Goal: Task Accomplishment & Management: Complete application form

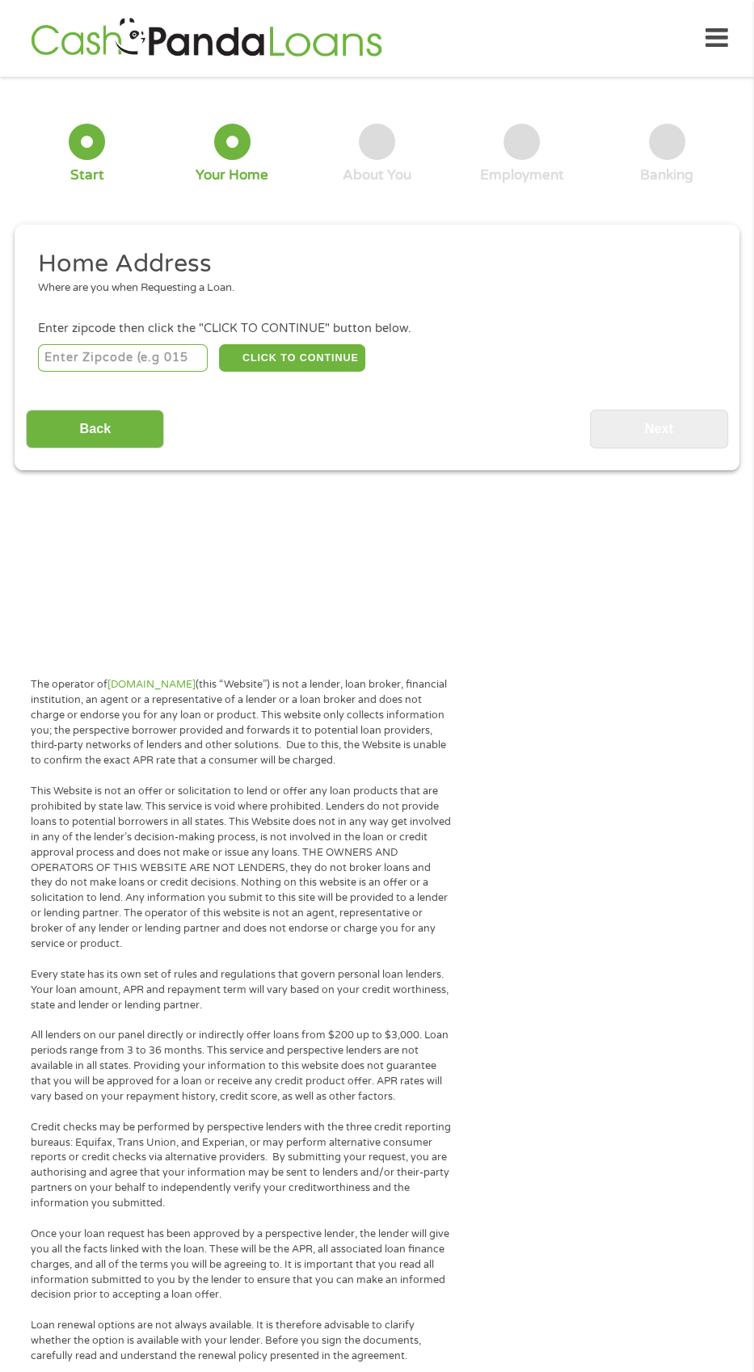
scroll to position [7, 0]
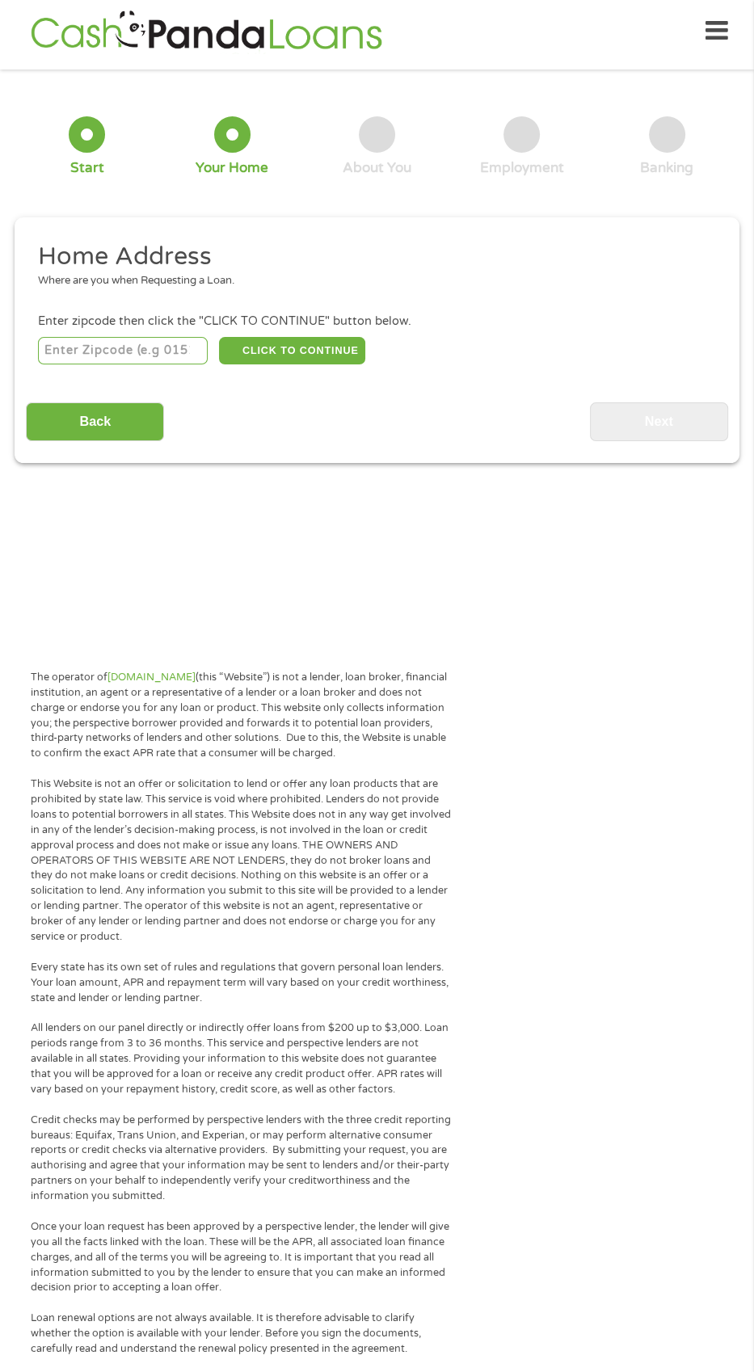
click at [107, 350] on input "number" at bounding box center [123, 350] width 170 height 27
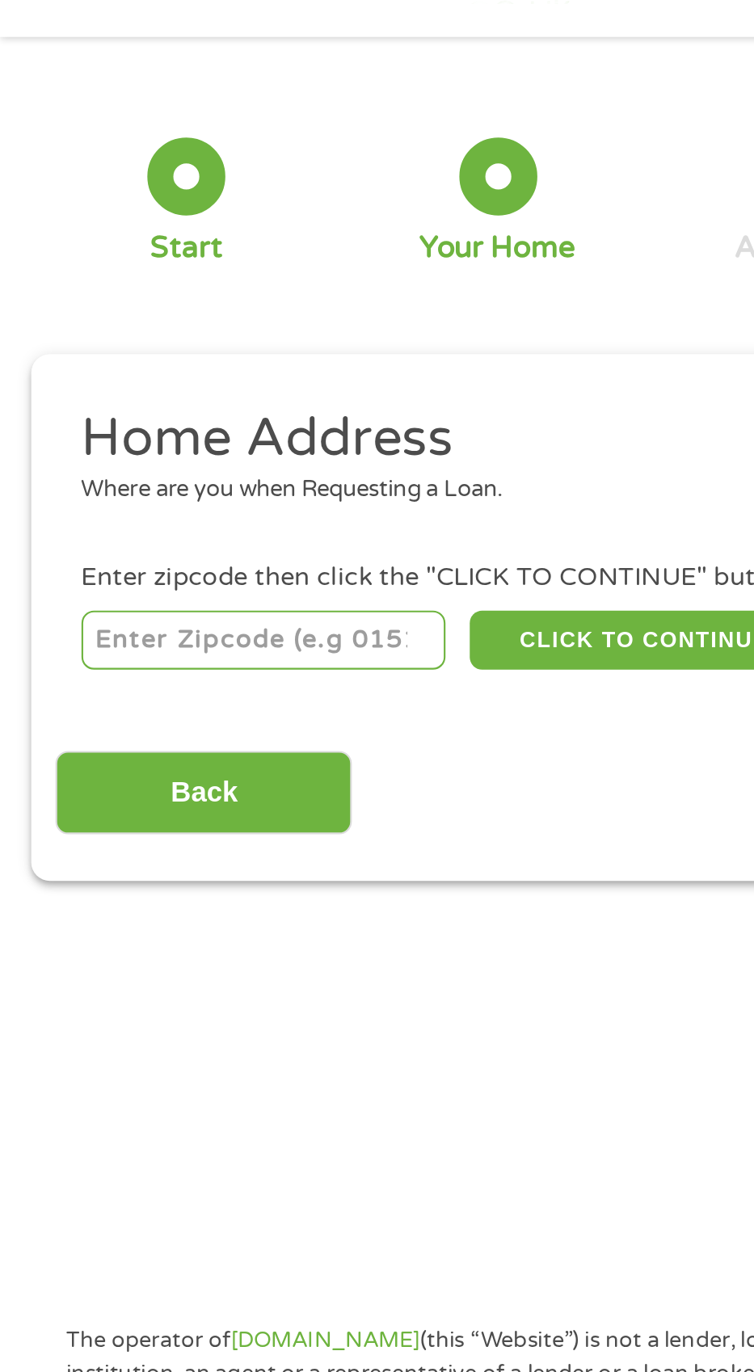
type input "61611"
select select "[US_STATE]"
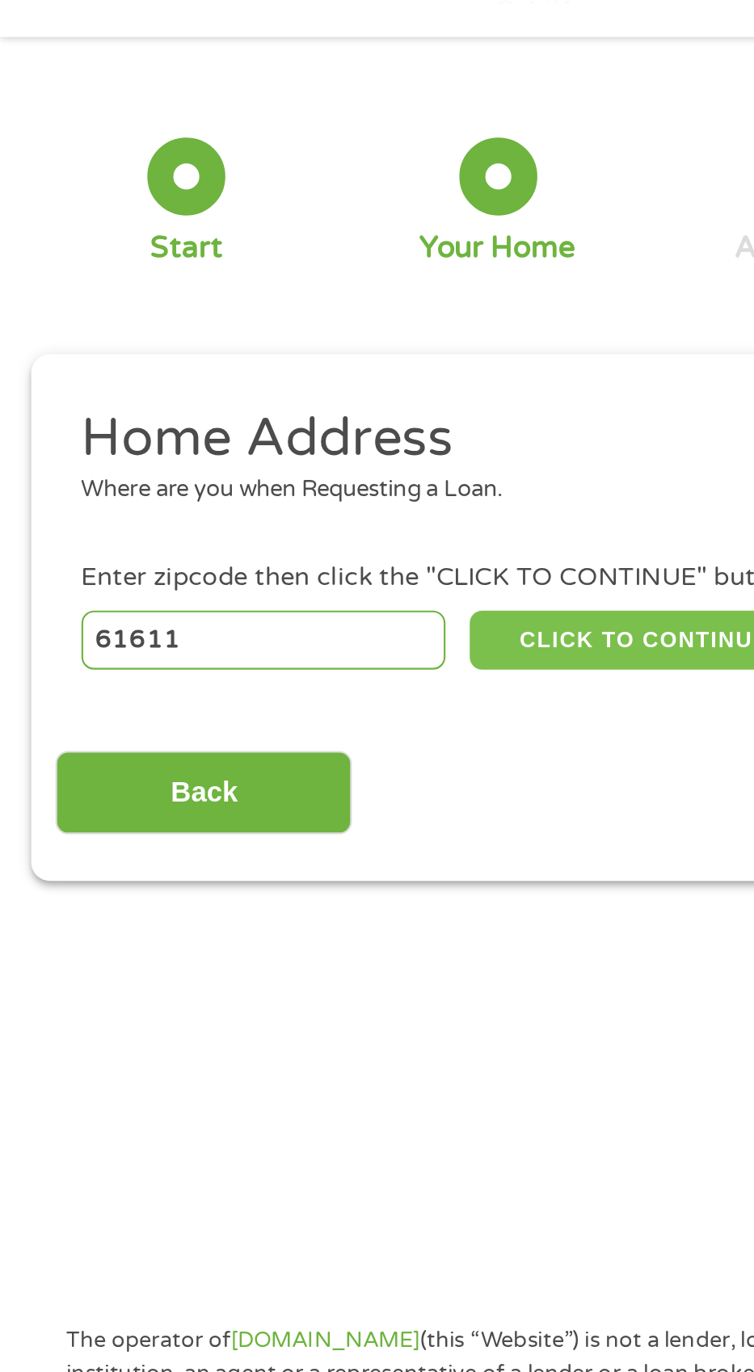
click at [259, 356] on button "CLICK TO CONTINUE" at bounding box center [292, 350] width 146 height 27
type input "61611"
type input "[GEOGRAPHIC_DATA]"
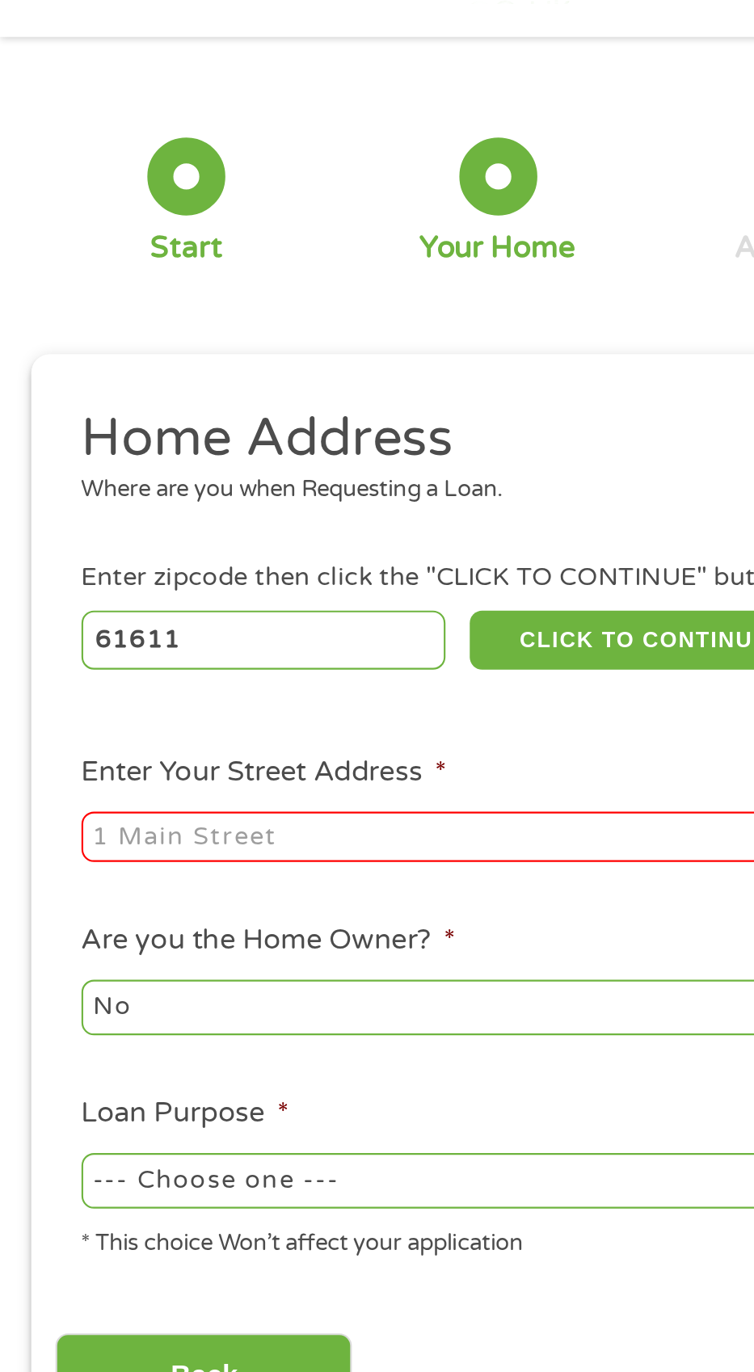
click at [129, 437] on input "Enter Your Street Address *" at bounding box center [201, 443] width 327 height 24
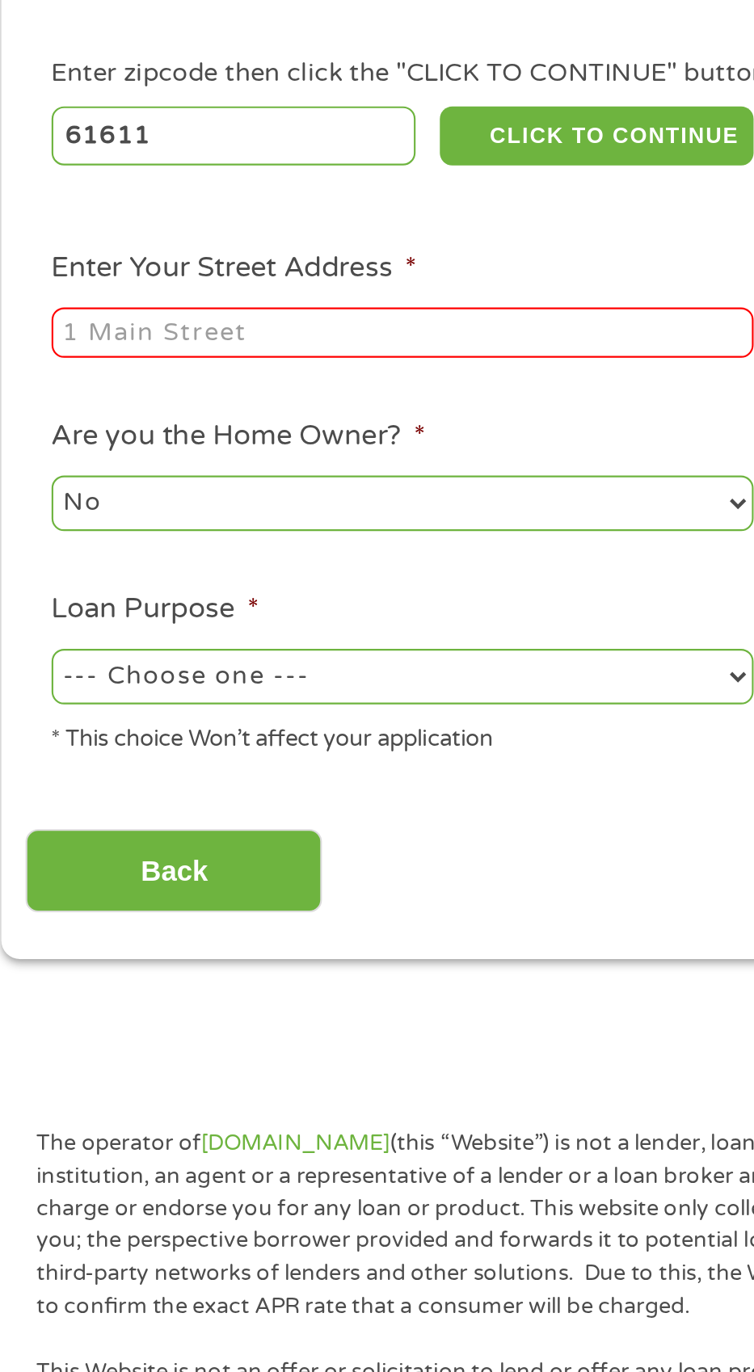
type input "[STREET_ADDRESS][PERSON_NAME]"
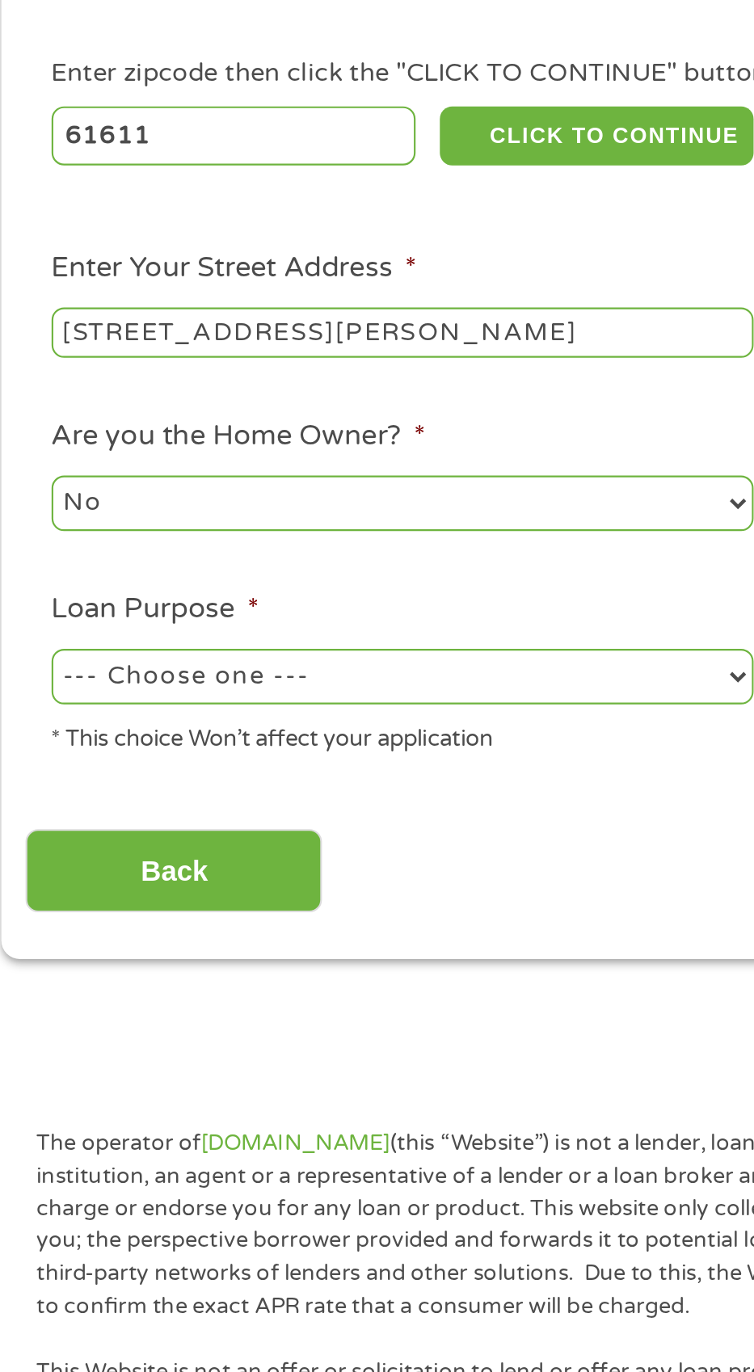
click at [117, 613] on select "--- Choose one --- Pay Bills Debt Consolidation Home Improvement Major Purchase…" at bounding box center [201, 603] width 327 height 26
select select "paybills"
click at [38, 591] on select "--- Choose one --- Pay Bills Debt Consolidation Home Improvement Major Purchase…" at bounding box center [201, 603] width 327 height 26
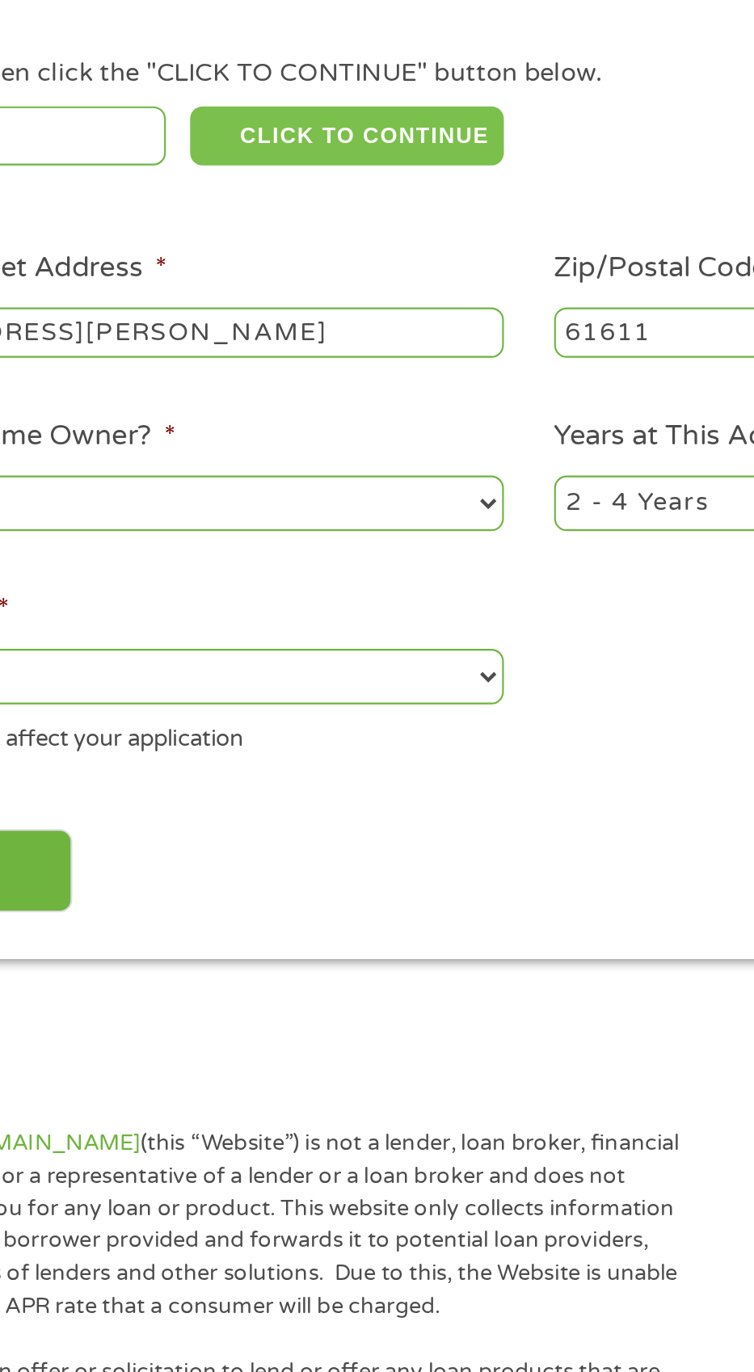
click at [272, 352] on button "CLICK TO CONTINUE" at bounding box center [292, 350] width 146 height 27
click at [300, 355] on button "CLICK TO CONTINUE" at bounding box center [292, 350] width 146 height 27
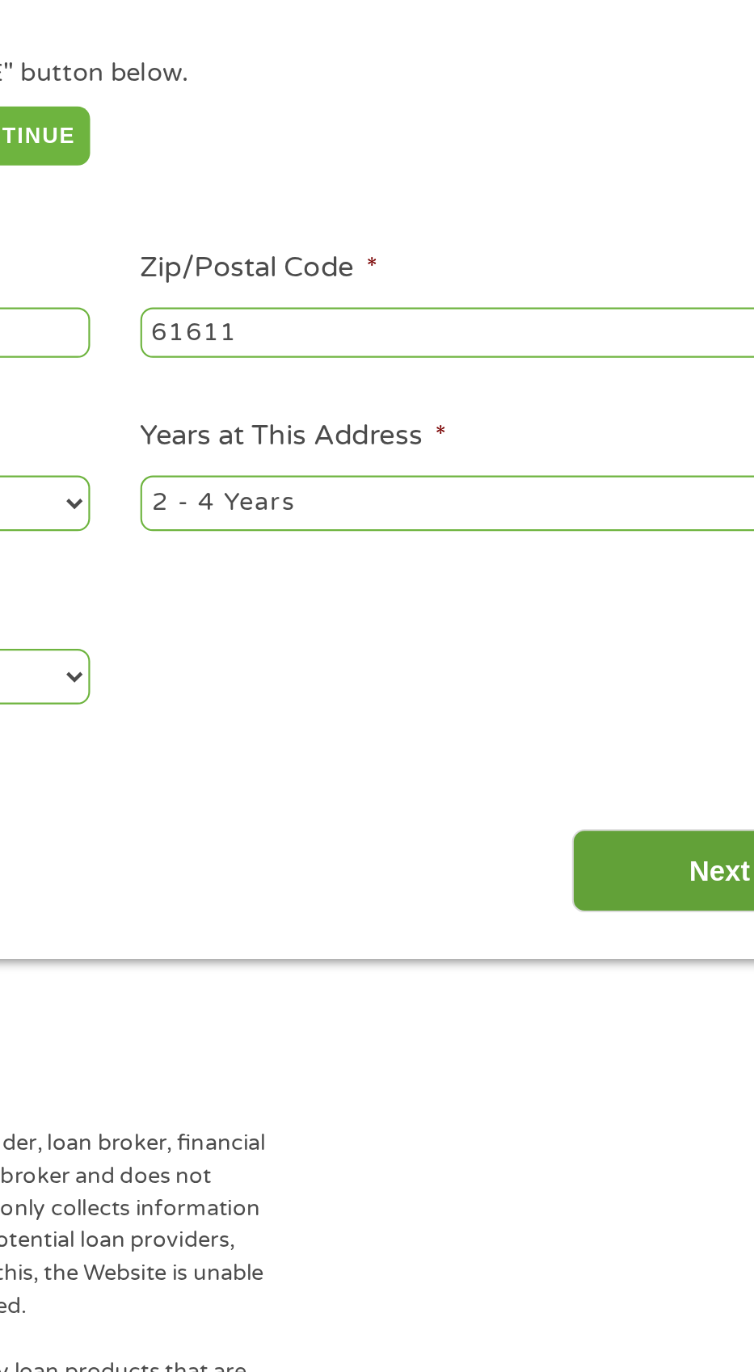
click at [629, 703] on input "Next" at bounding box center [659, 694] width 138 height 40
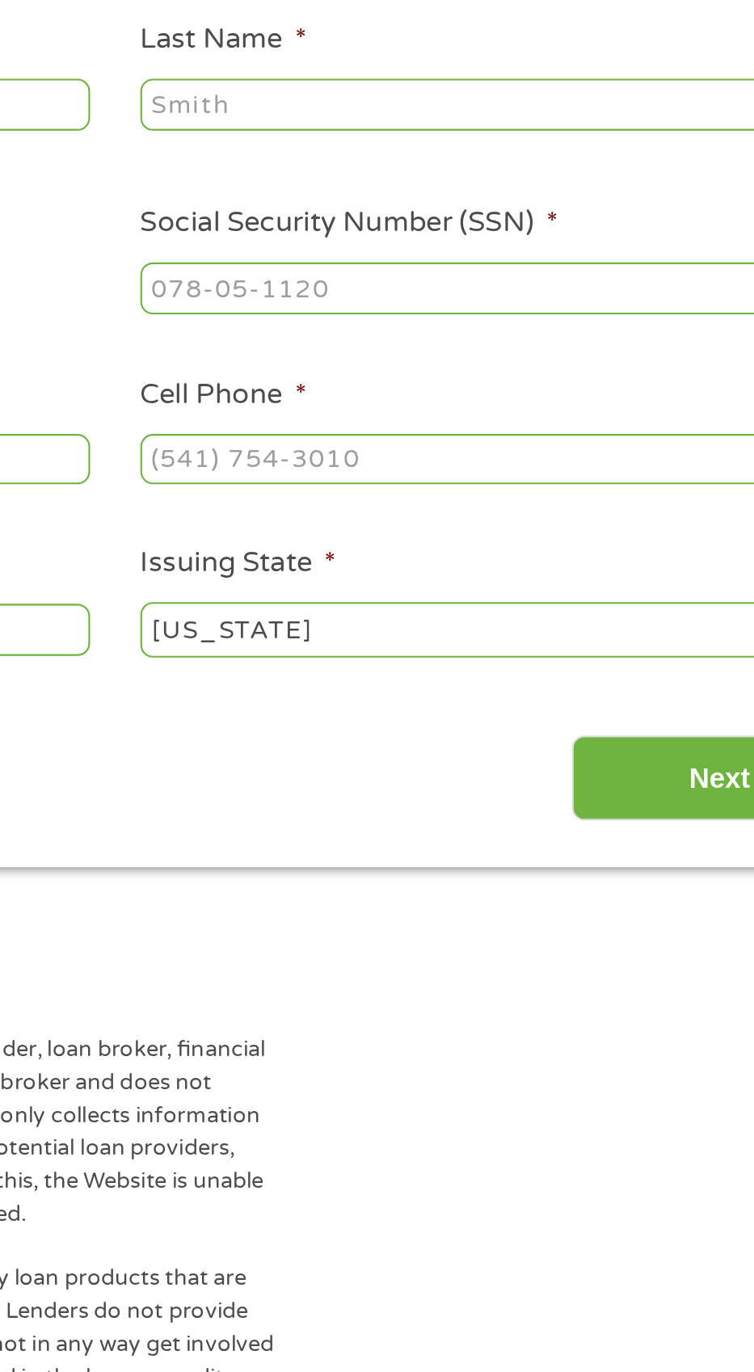
scroll to position [6, 6]
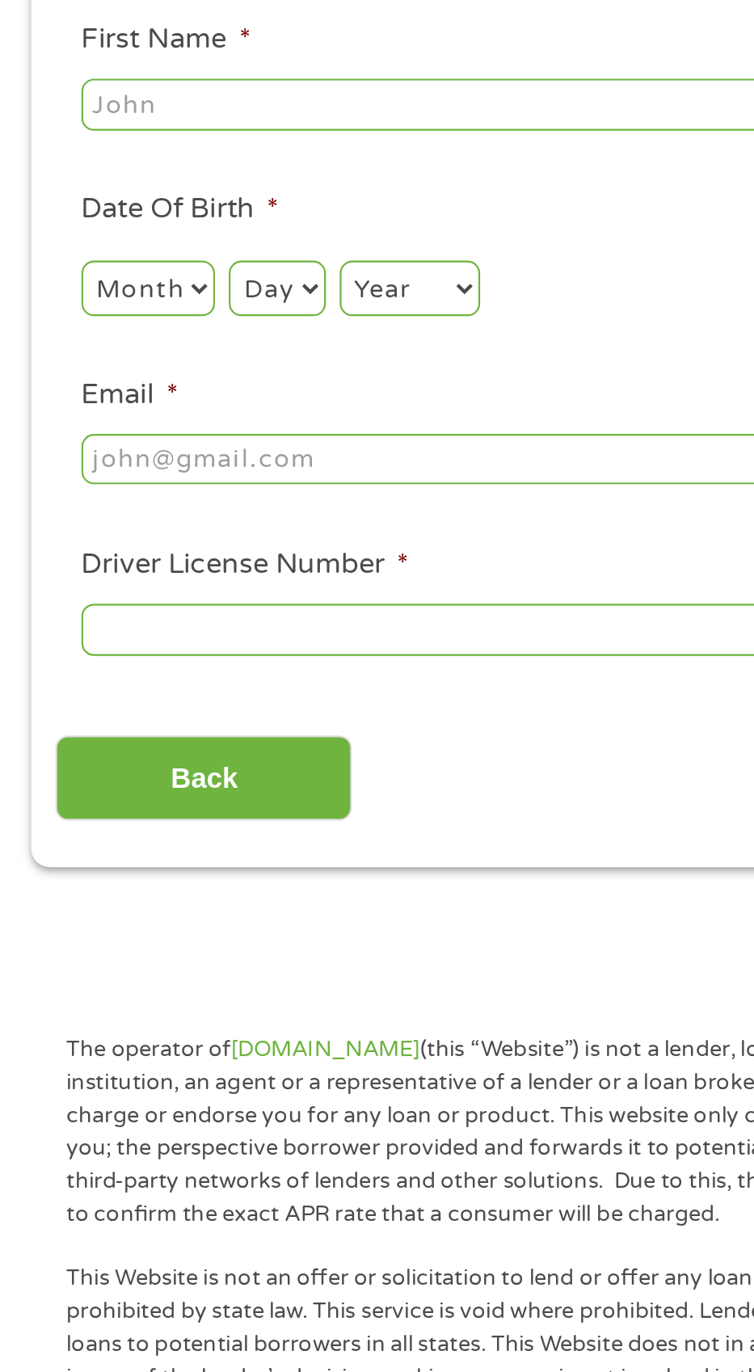
click at [126, 331] on input "First Name *" at bounding box center [201, 336] width 327 height 24
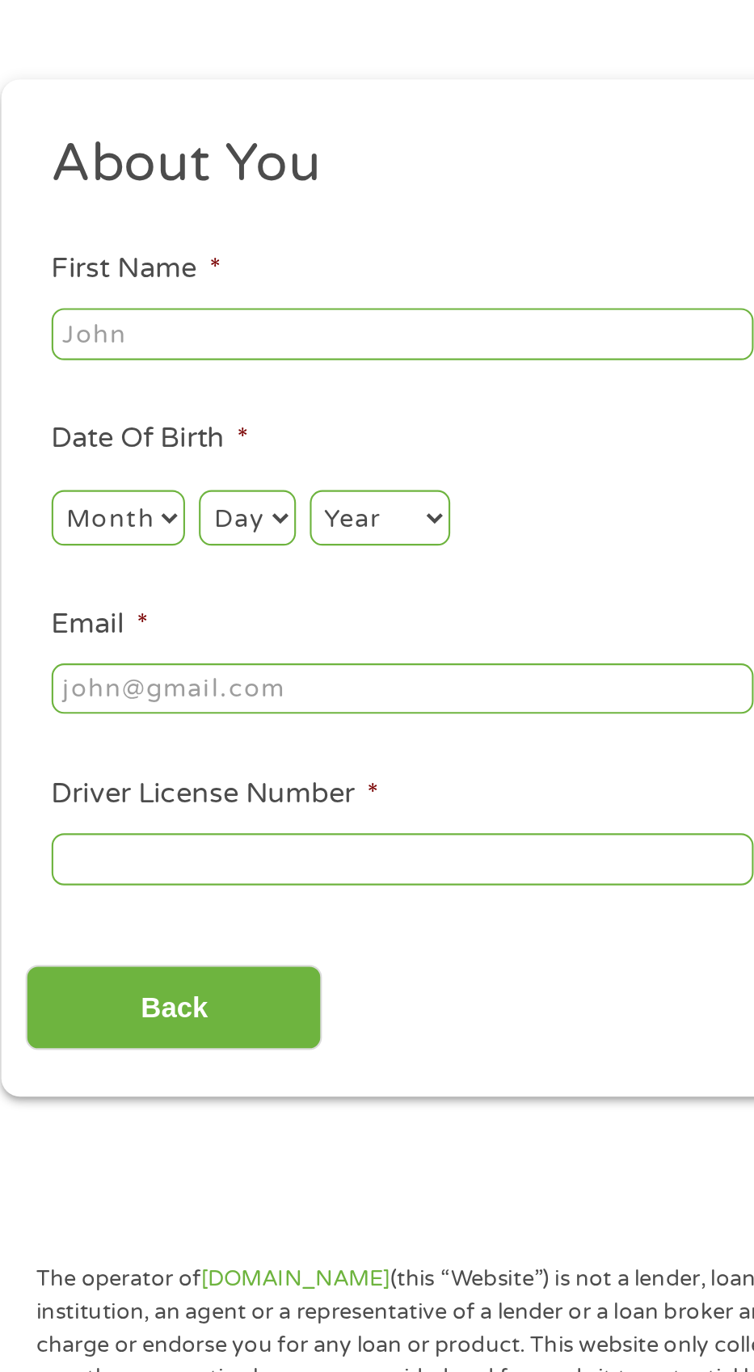
type input "[PERSON_NAME]"
type input "[EMAIL_ADDRESS][DOMAIN_NAME]"
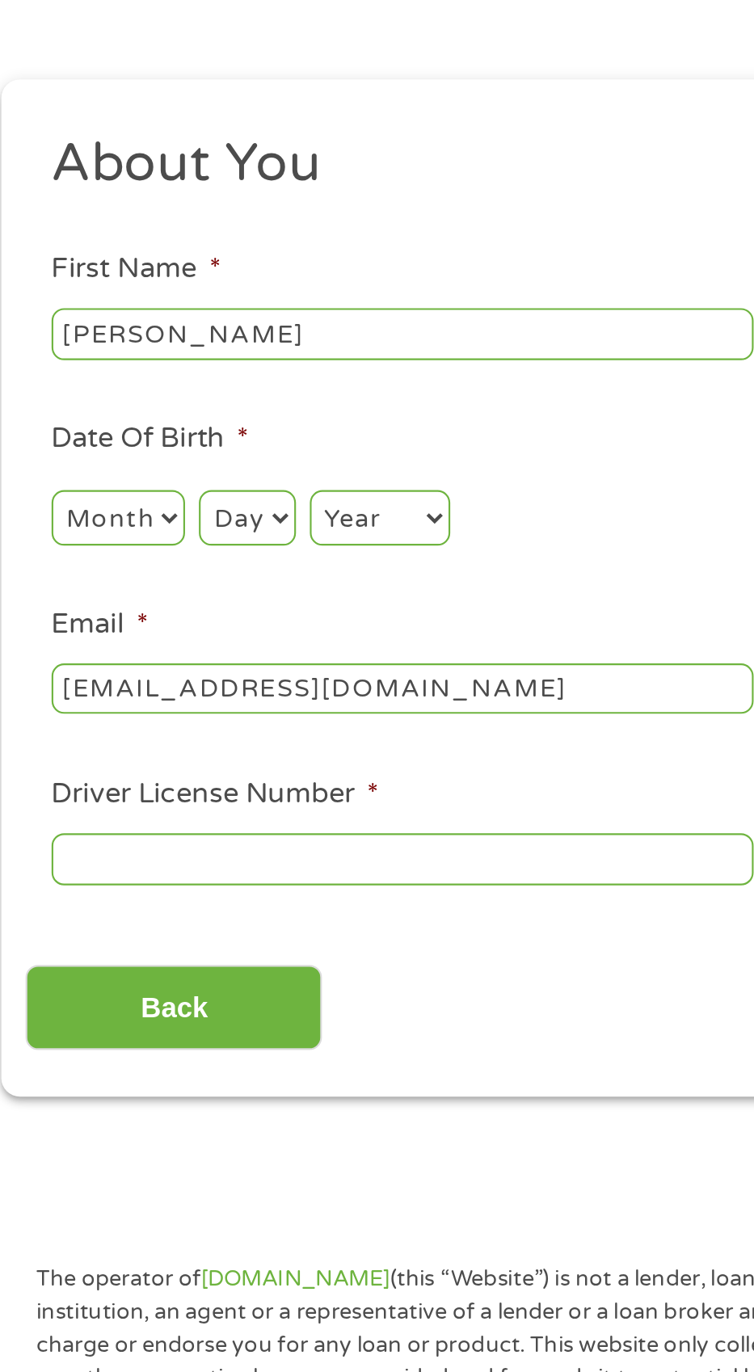
type input "[PHONE_NUMBER]"
click at [77, 427] on select "Month 1 2 3 4 5 6 7 8 9 10 11 12" at bounding box center [69, 422] width 62 height 26
select select "9"
click at [38, 409] on select "Month 1 2 3 4 5 6 7 8 9 10 11 12" at bounding box center [69, 422] width 62 height 26
click at [143, 417] on select "Day 1 2 3 4 5 6 7 8 9 10 11 12 13 14 15 16 17 18 19 20 21 22 23 24 25 26 27 28 …" at bounding box center [129, 422] width 44 height 26
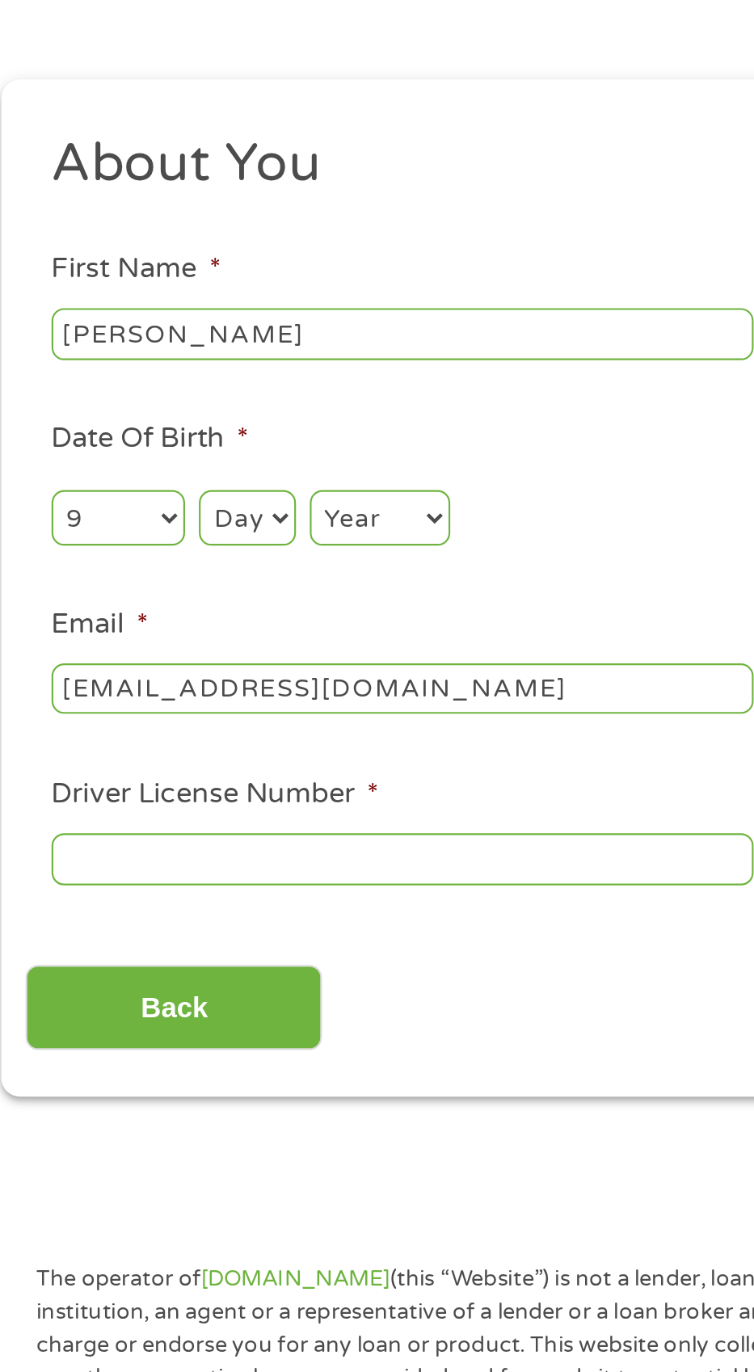
select select "7"
click at [107, 409] on select "Day 1 2 3 4 5 6 7 8 9 10 11 12 13 14 15 16 17 18 19 20 21 22 23 24 25 26 27 28 …" at bounding box center [129, 422] width 44 height 26
click at [197, 432] on select "Year [DATE] 2006 2005 2004 2003 2002 2001 2000 1999 1998 1997 1996 1995 1994 19…" at bounding box center [190, 422] width 65 height 26
select select "1971"
click at [158, 409] on select "Year [DATE] 2006 2005 2004 2003 2002 2001 2000 1999 1998 1997 1996 1995 1994 19…" at bounding box center [190, 422] width 65 height 26
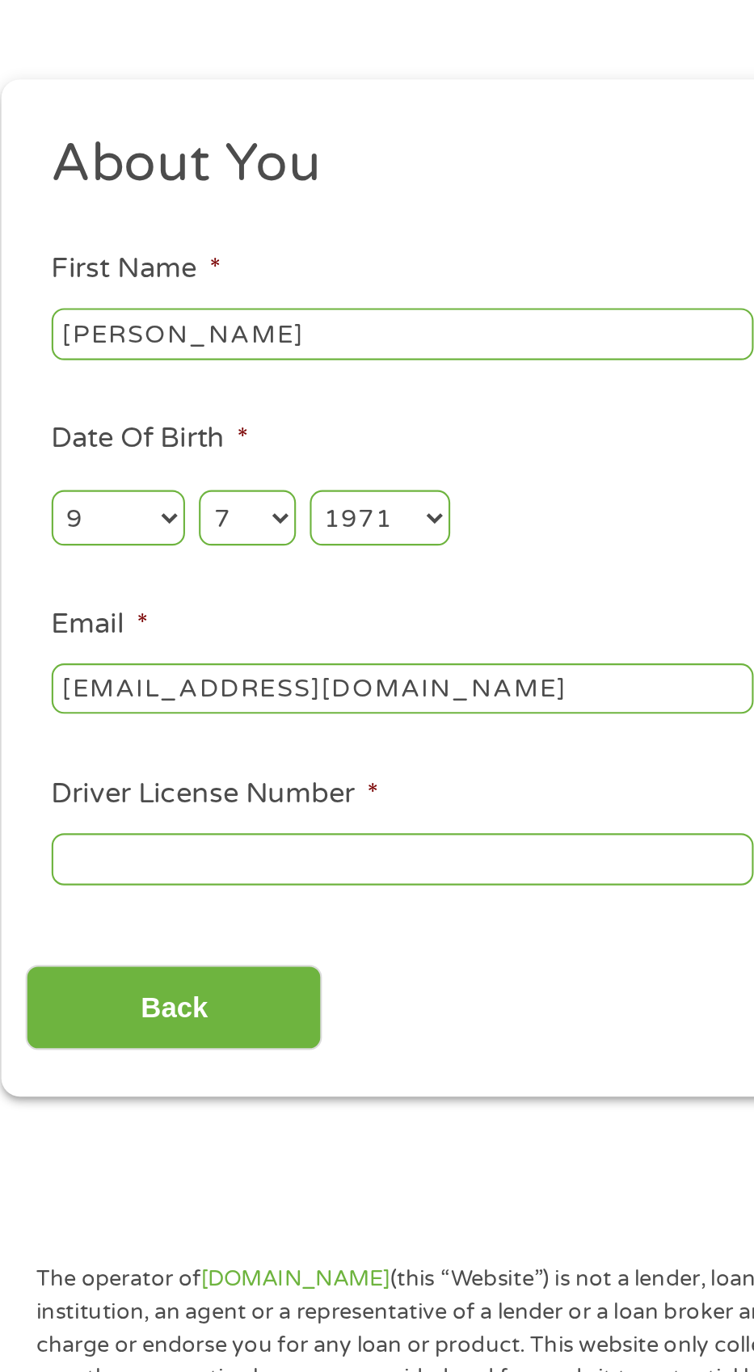
click at [227, 588] on input "Driver License Number *" at bounding box center [201, 581] width 327 height 24
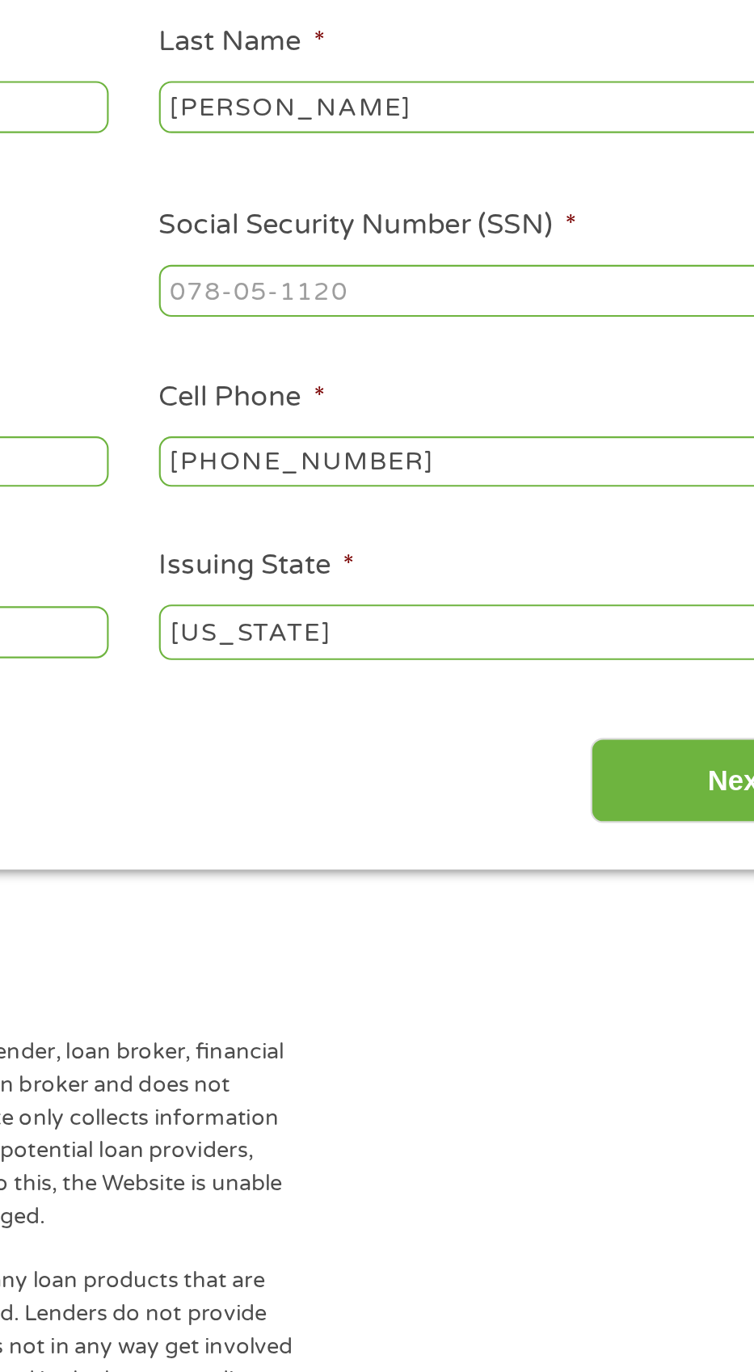
scroll to position [7, 0]
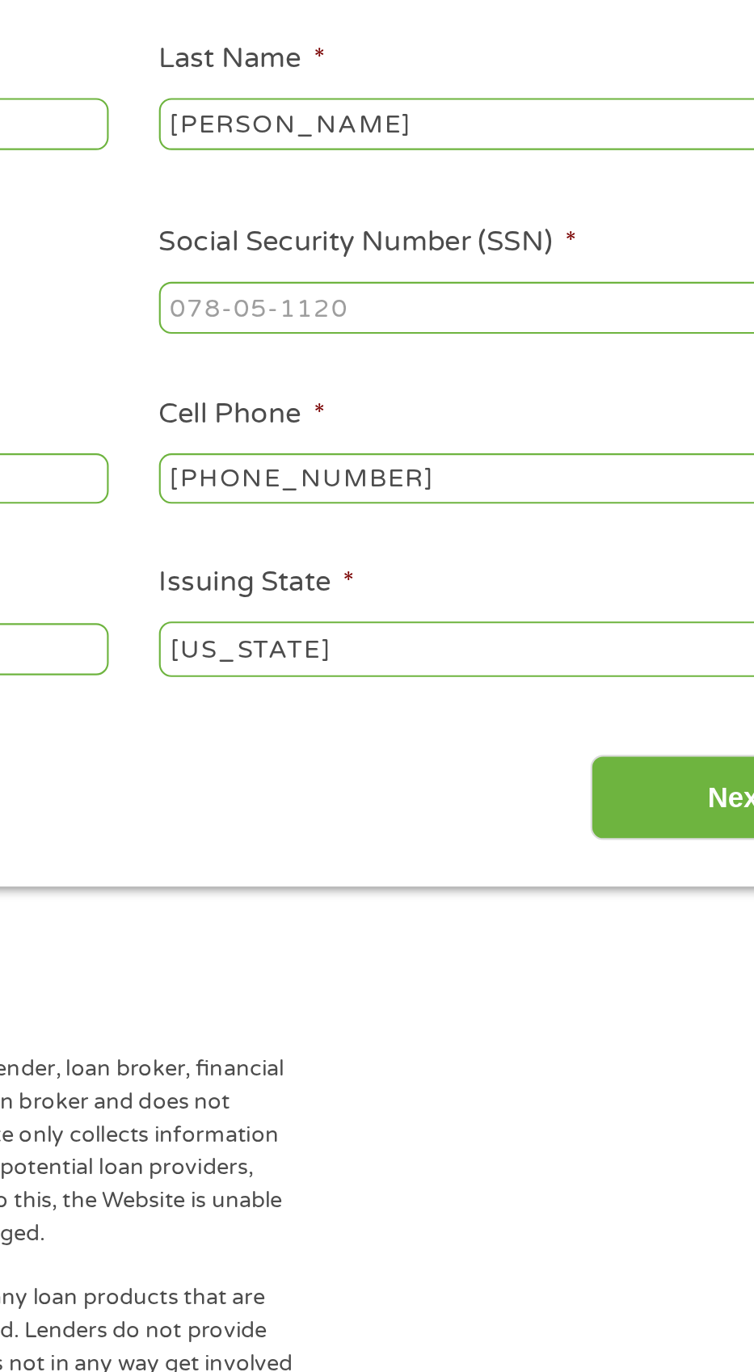
type input "B62081171855"
click at [446, 421] on input "Social Security Number (SSN) *" at bounding box center [552, 422] width 327 height 24
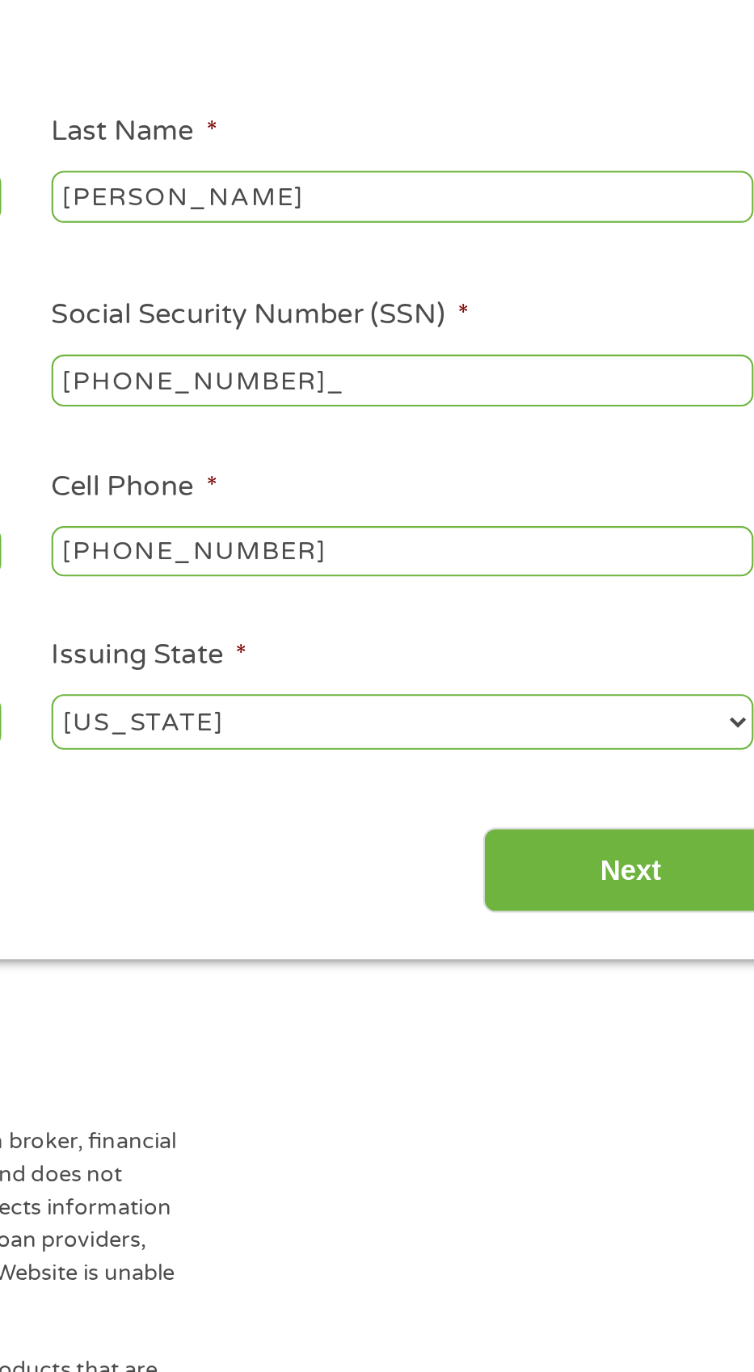
type input "330-60-4807"
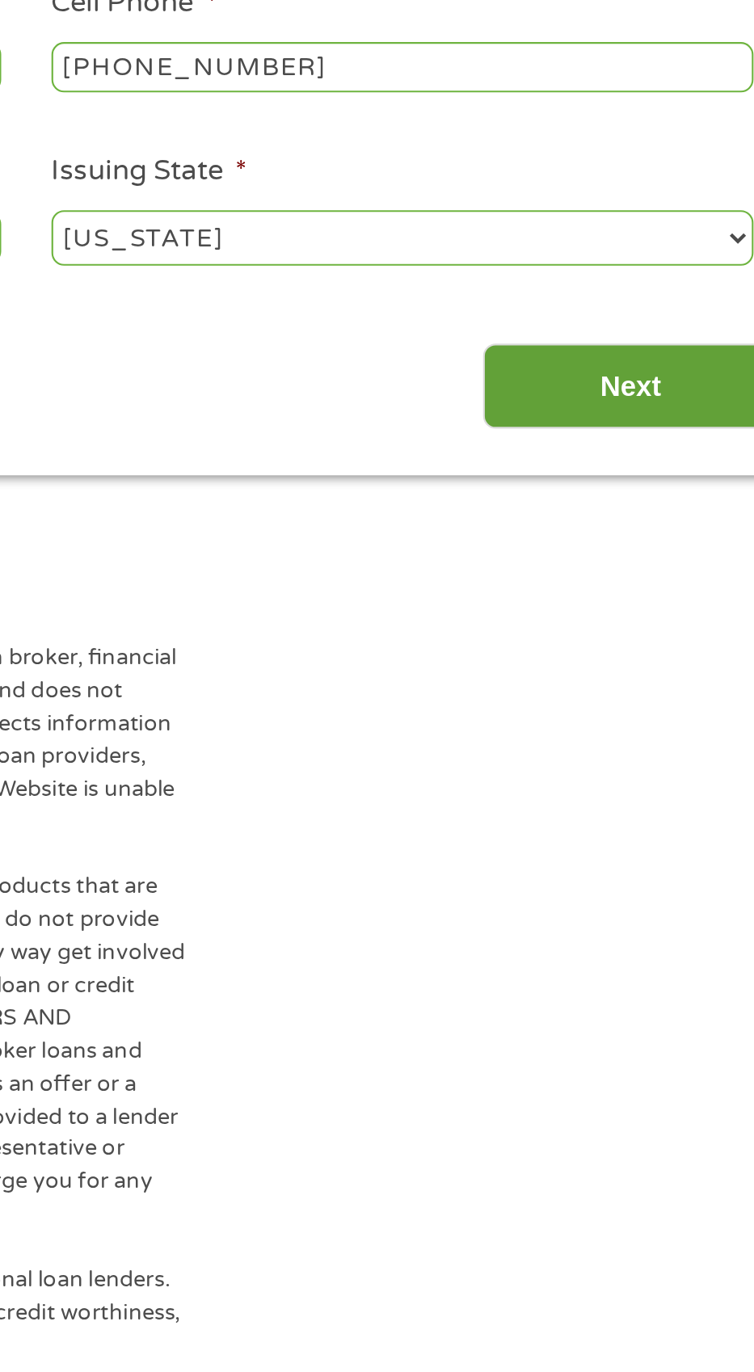
click at [672, 657] on input "Next" at bounding box center [659, 650] width 138 height 40
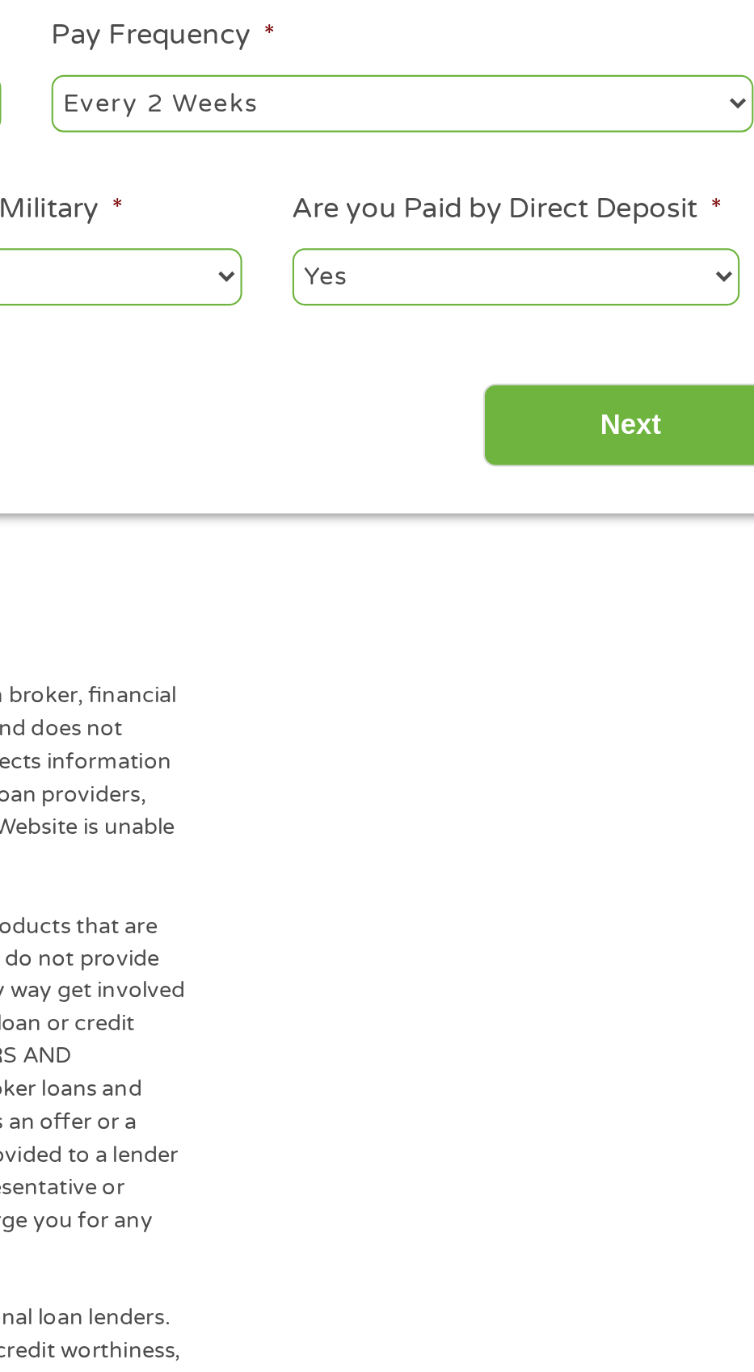
scroll to position [6, 6]
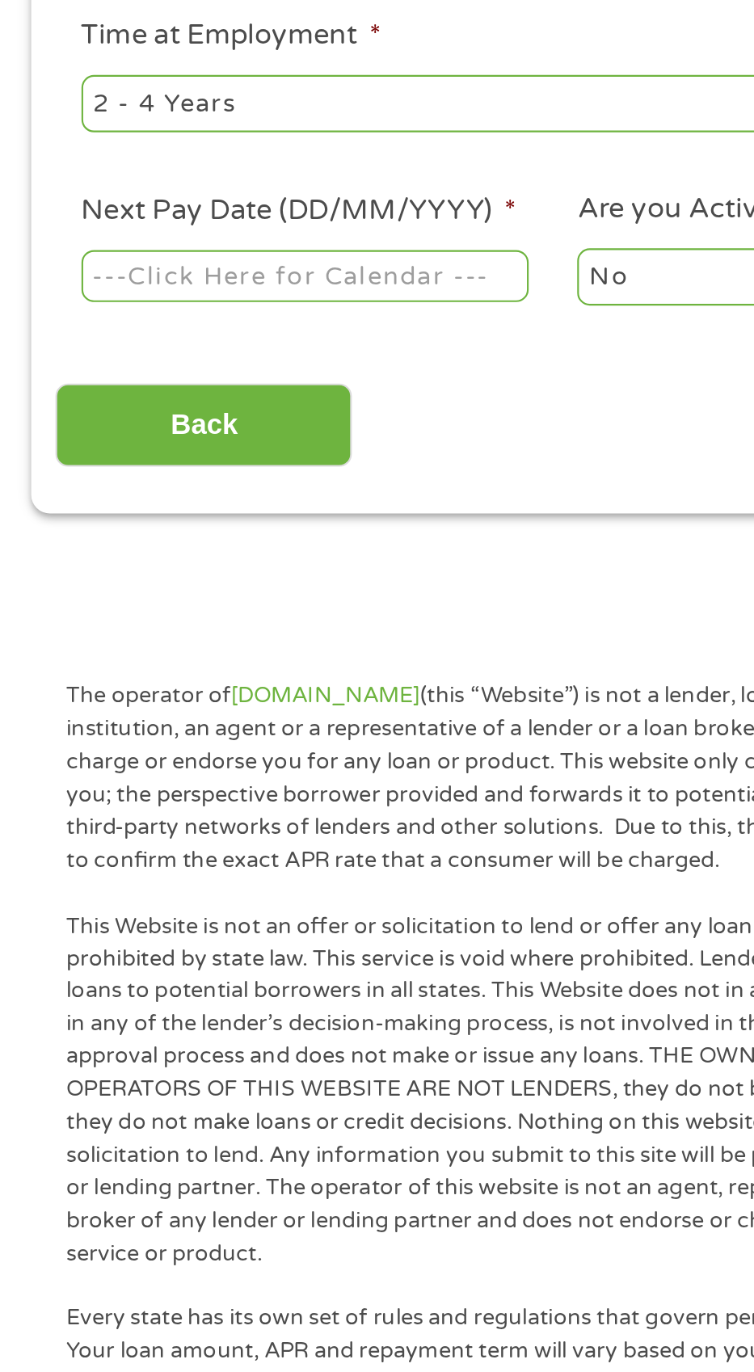
click at [139, 596] on body "Home Get Loan Offer How it works FAQs Blog Cash Loans Quick Loans Online Loans …" at bounding box center [377, 1221] width 754 height 2456
click at [158, 609] on input "Next Pay Date (DD/MM/YYYY) *" at bounding box center [142, 599] width 208 height 24
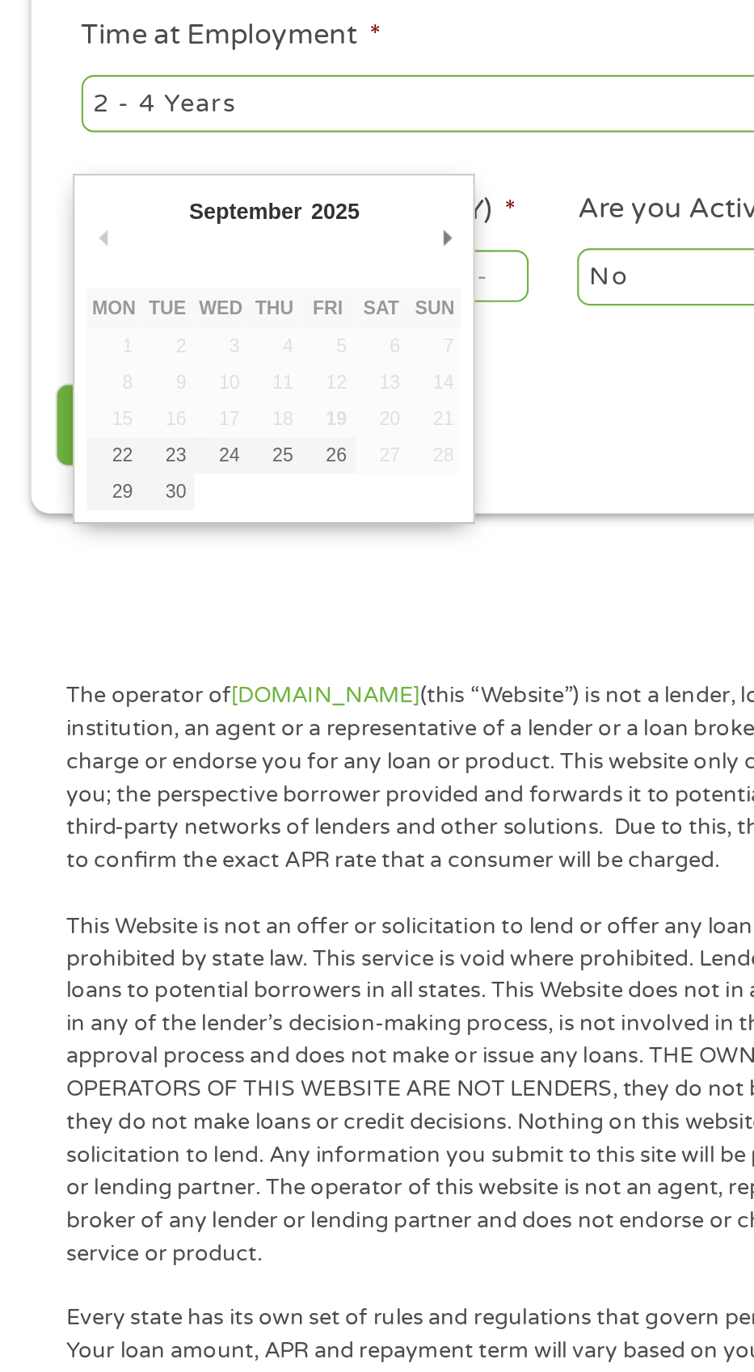
type input "[DATE]"
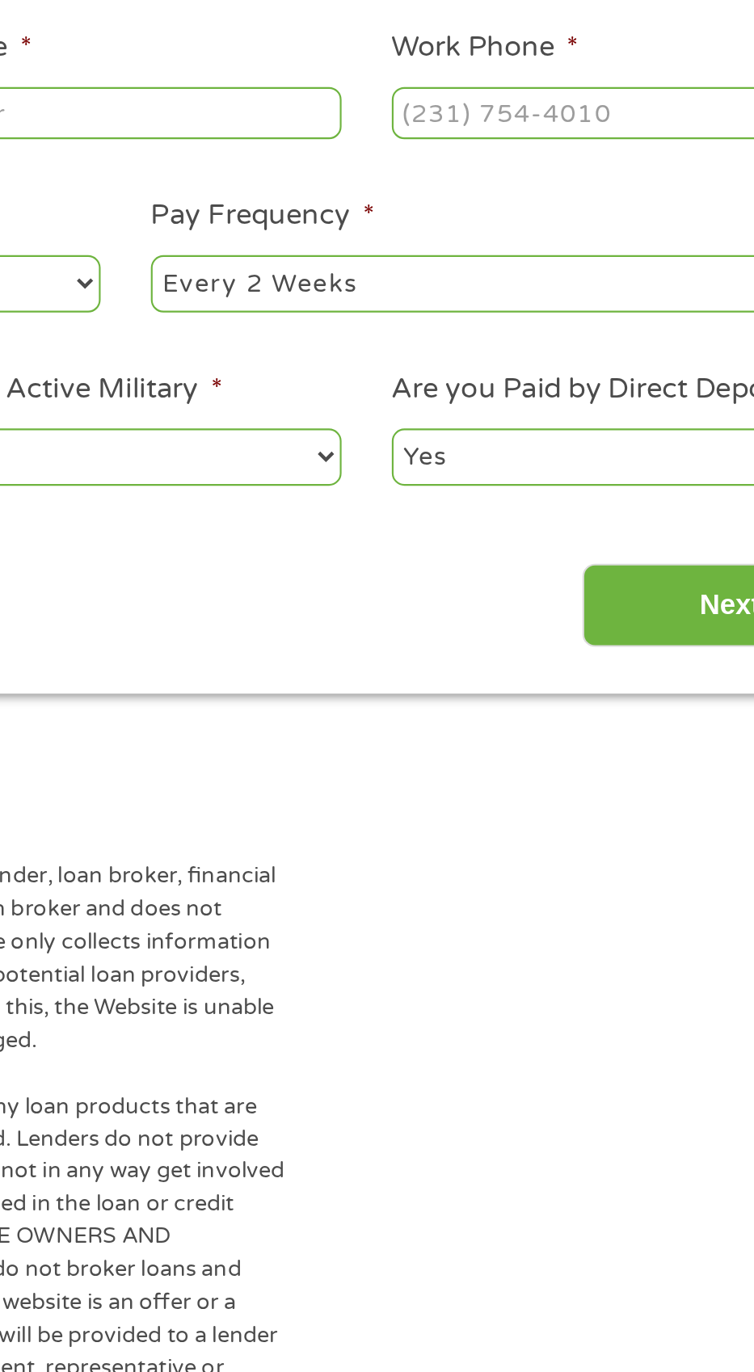
scroll to position [7, 0]
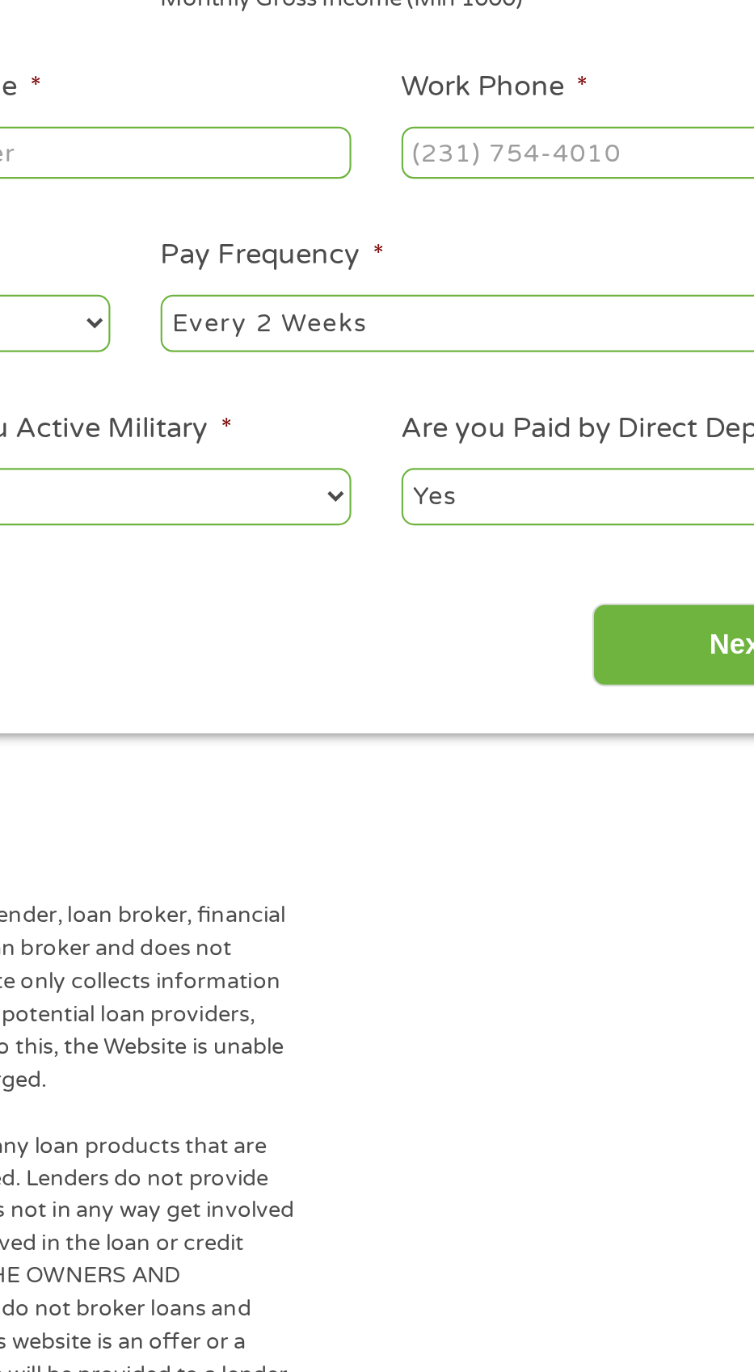
click at [538, 434] on input "Work Phone *" at bounding box center [605, 439] width 208 height 24
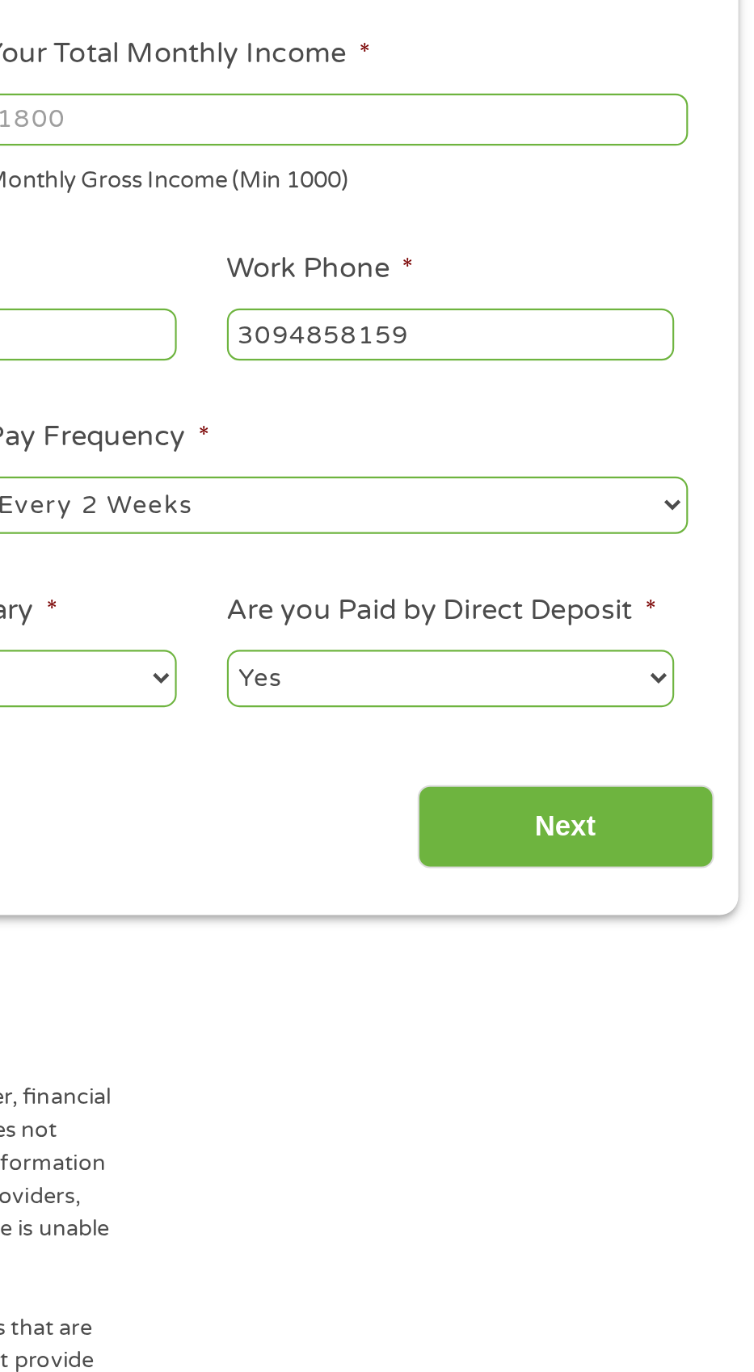
type input "[PHONE_NUMBER]"
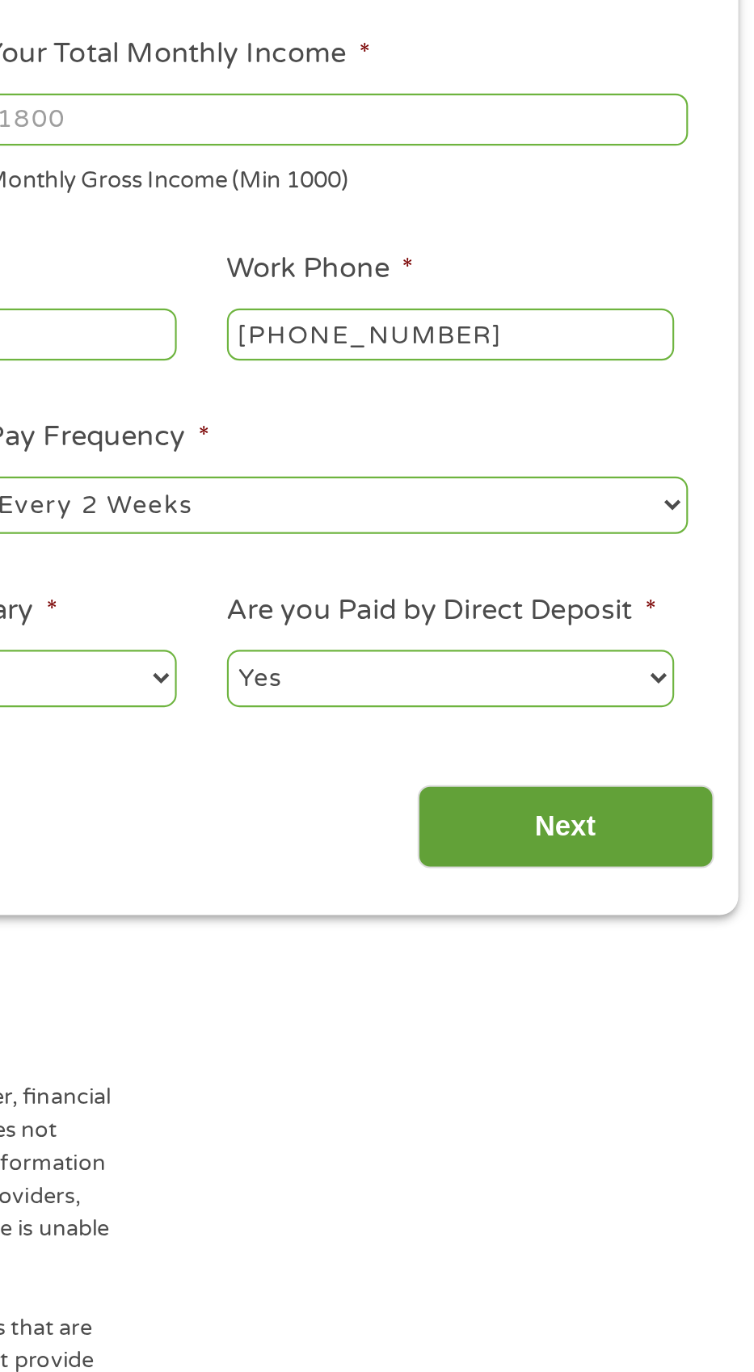
click at [635, 655] on input "Next" at bounding box center [659, 669] width 138 height 40
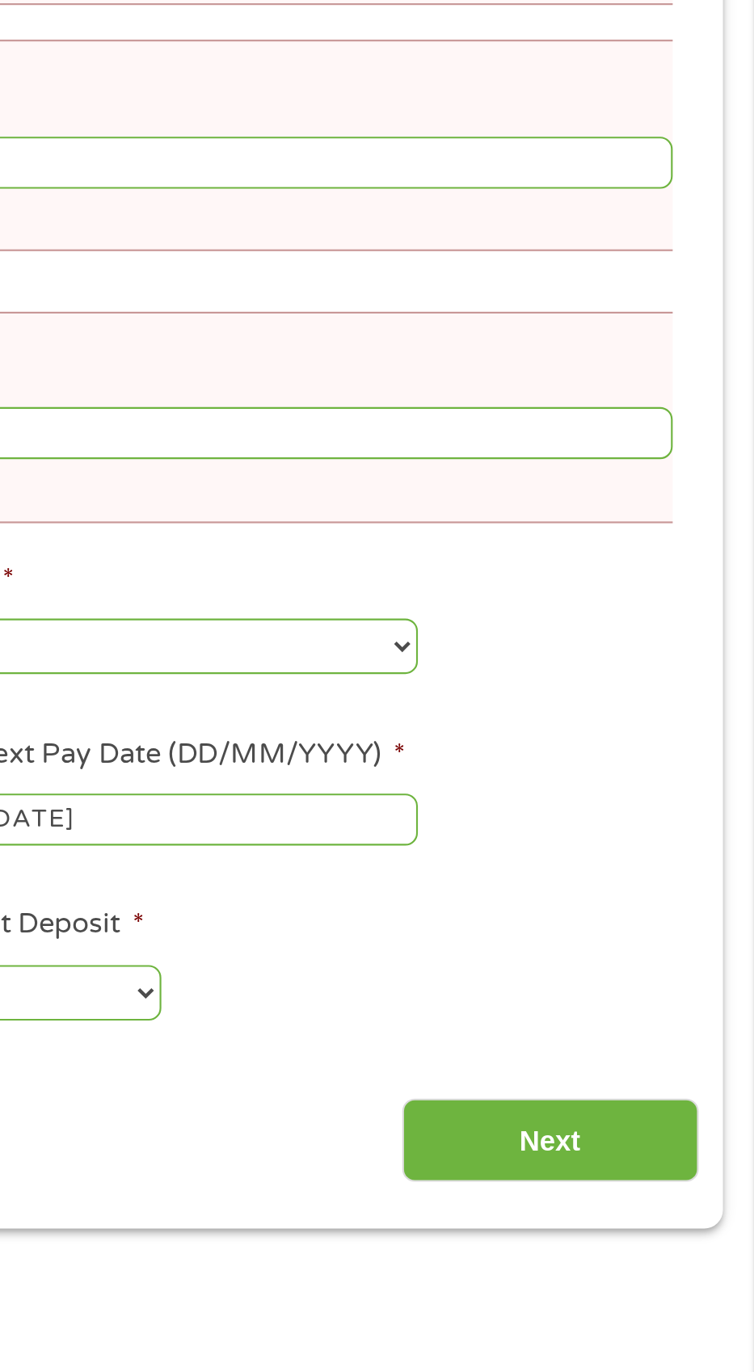
scroll to position [0, 0]
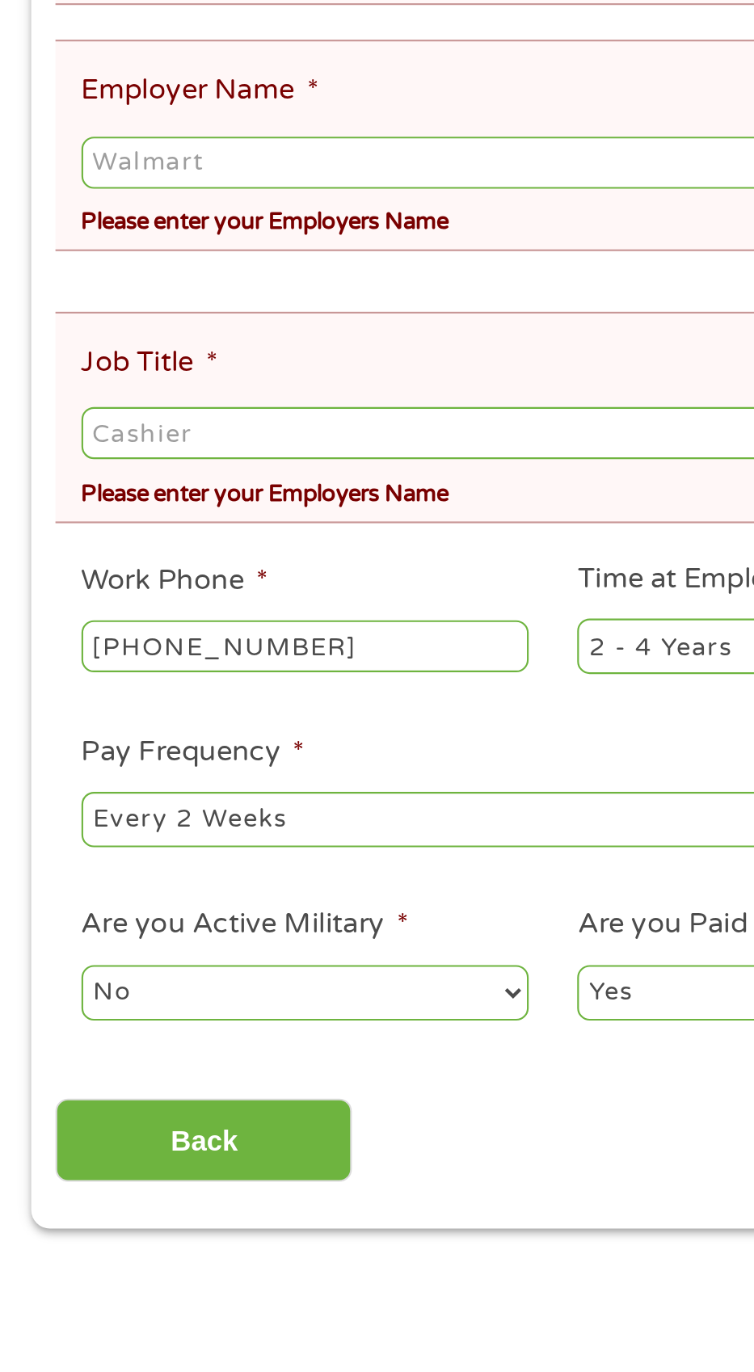
click at [94, 779] on input "Job Title *" at bounding box center [377, 786] width 678 height 24
